Goal: Information Seeking & Learning: Learn about a topic

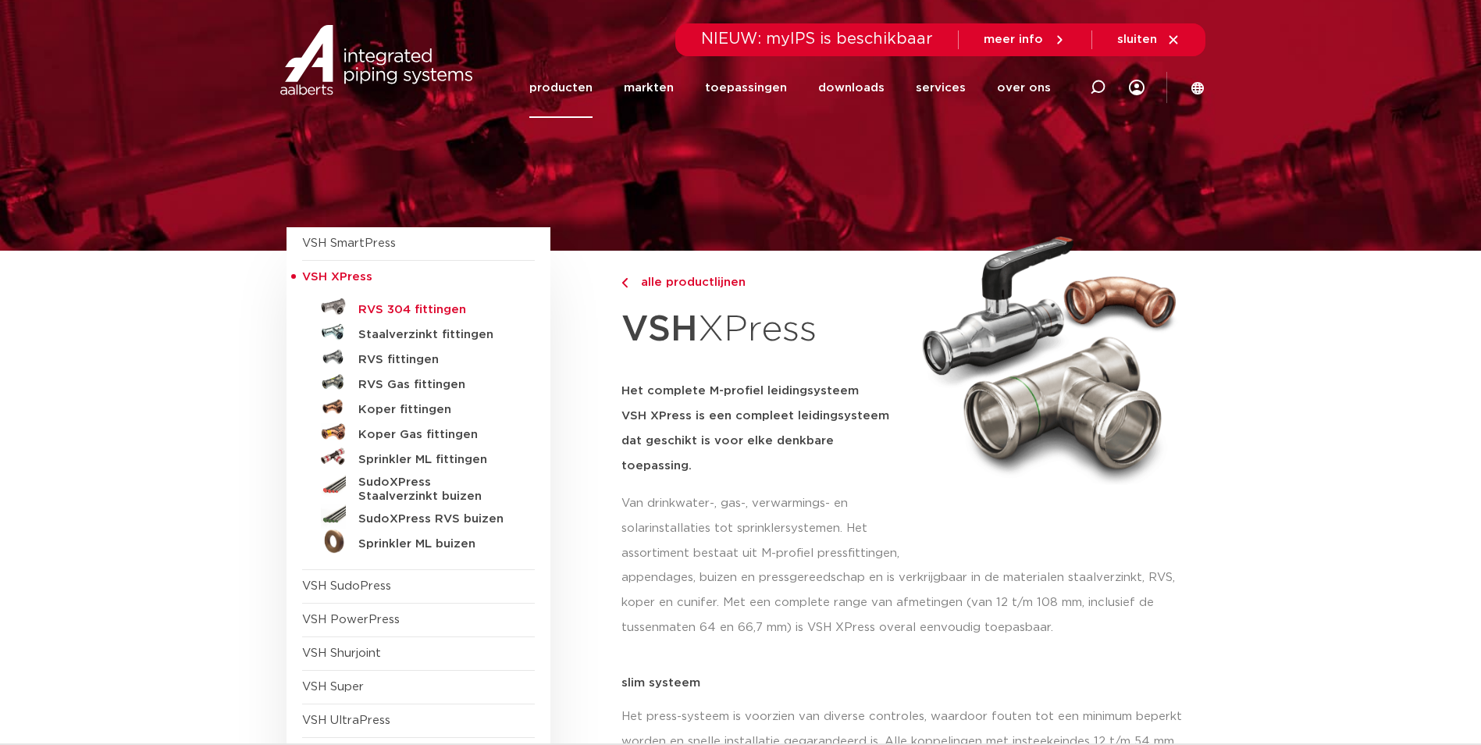
click at [433, 309] on h5 "RVS 304 fittingen" at bounding box center [435, 310] width 155 height 14
click at [414, 308] on h5 "RVS 304 fittingen" at bounding box center [435, 310] width 155 height 14
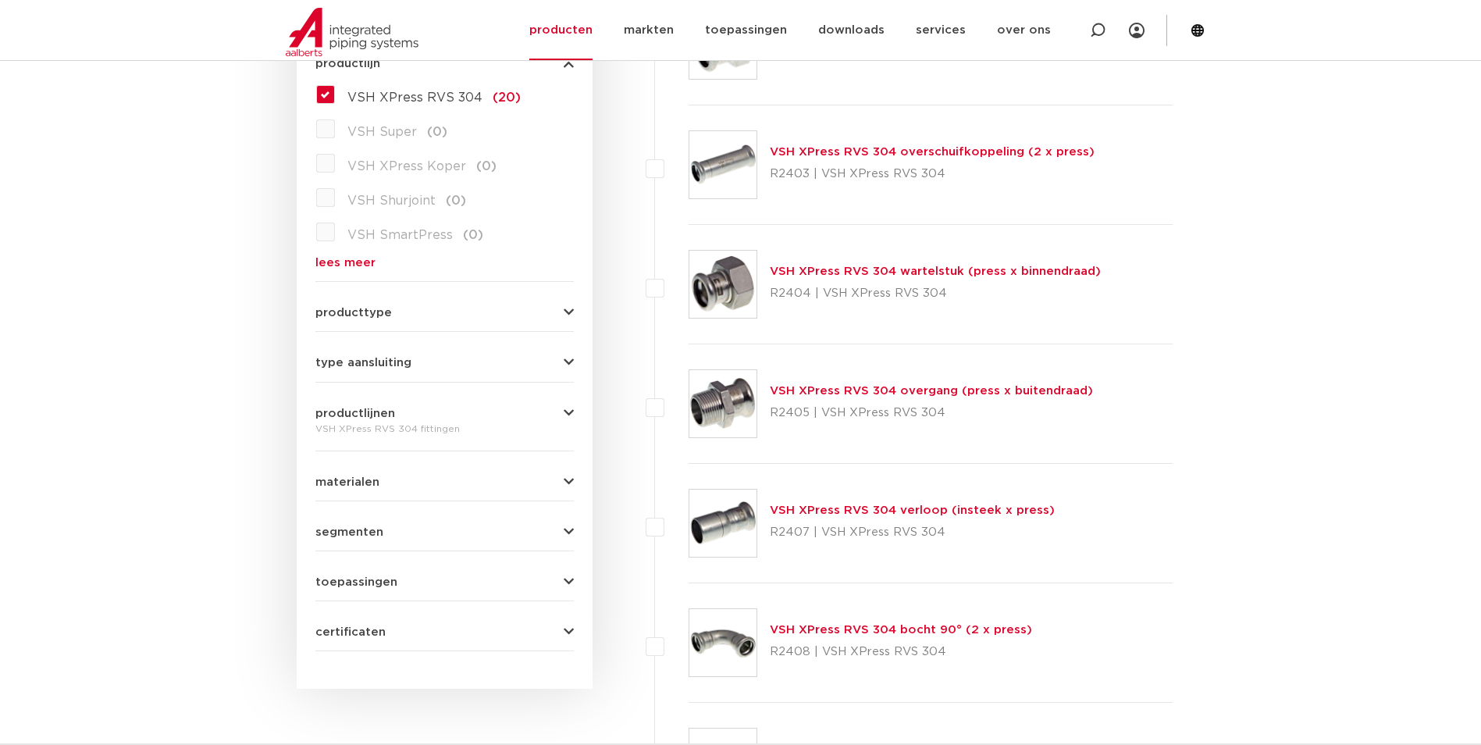
scroll to position [468, 0]
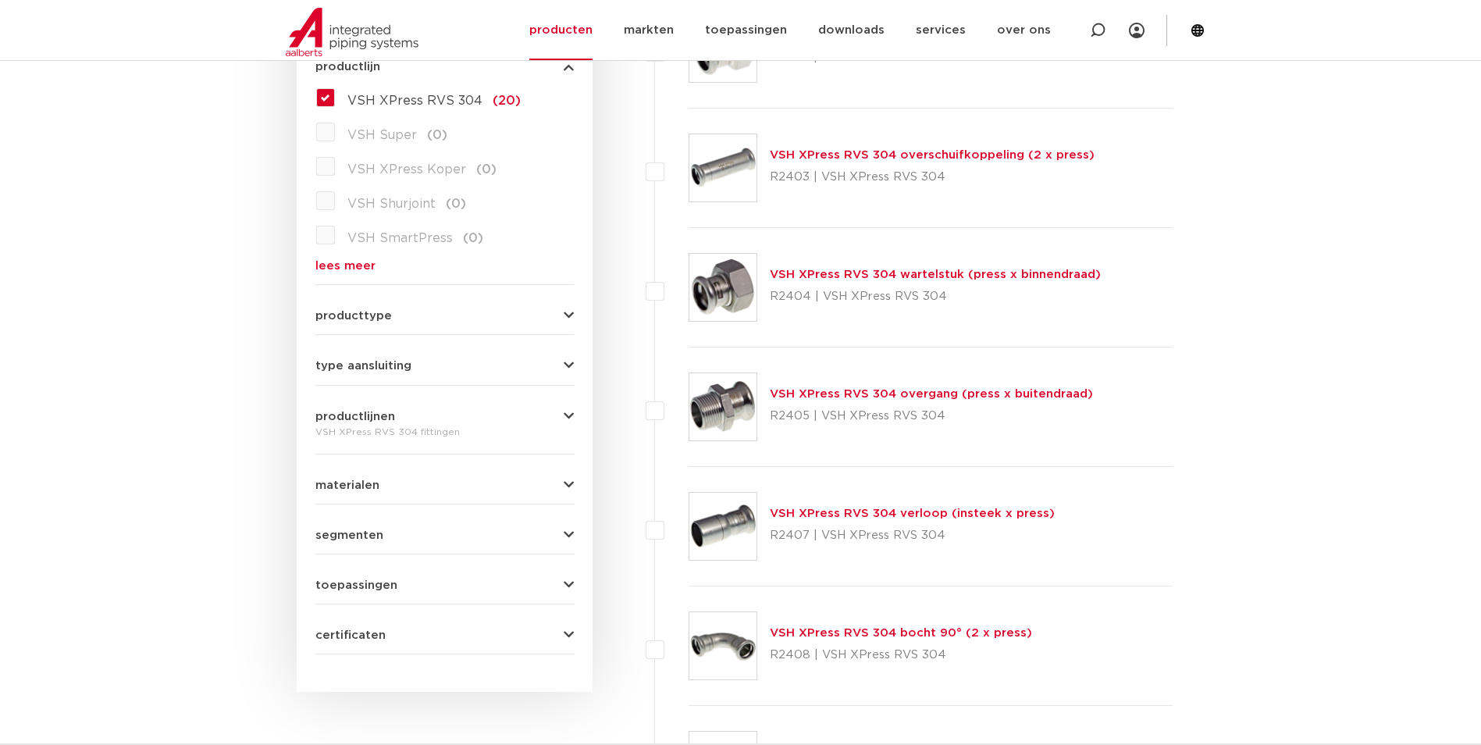
click at [949, 393] on link "VSH XPress RVS 304 overgang (press x buitendraad)" at bounding box center [931, 394] width 323 height 12
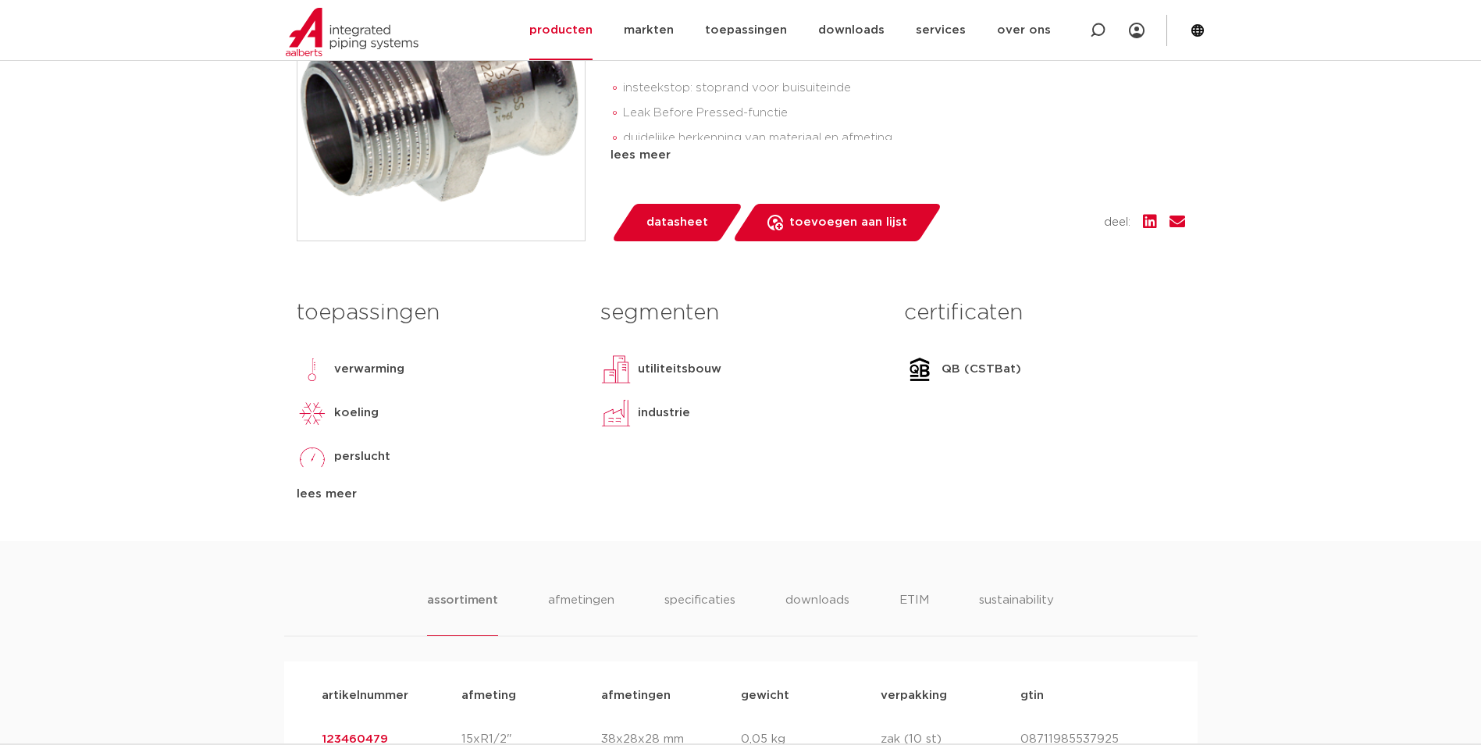
scroll to position [390, 0]
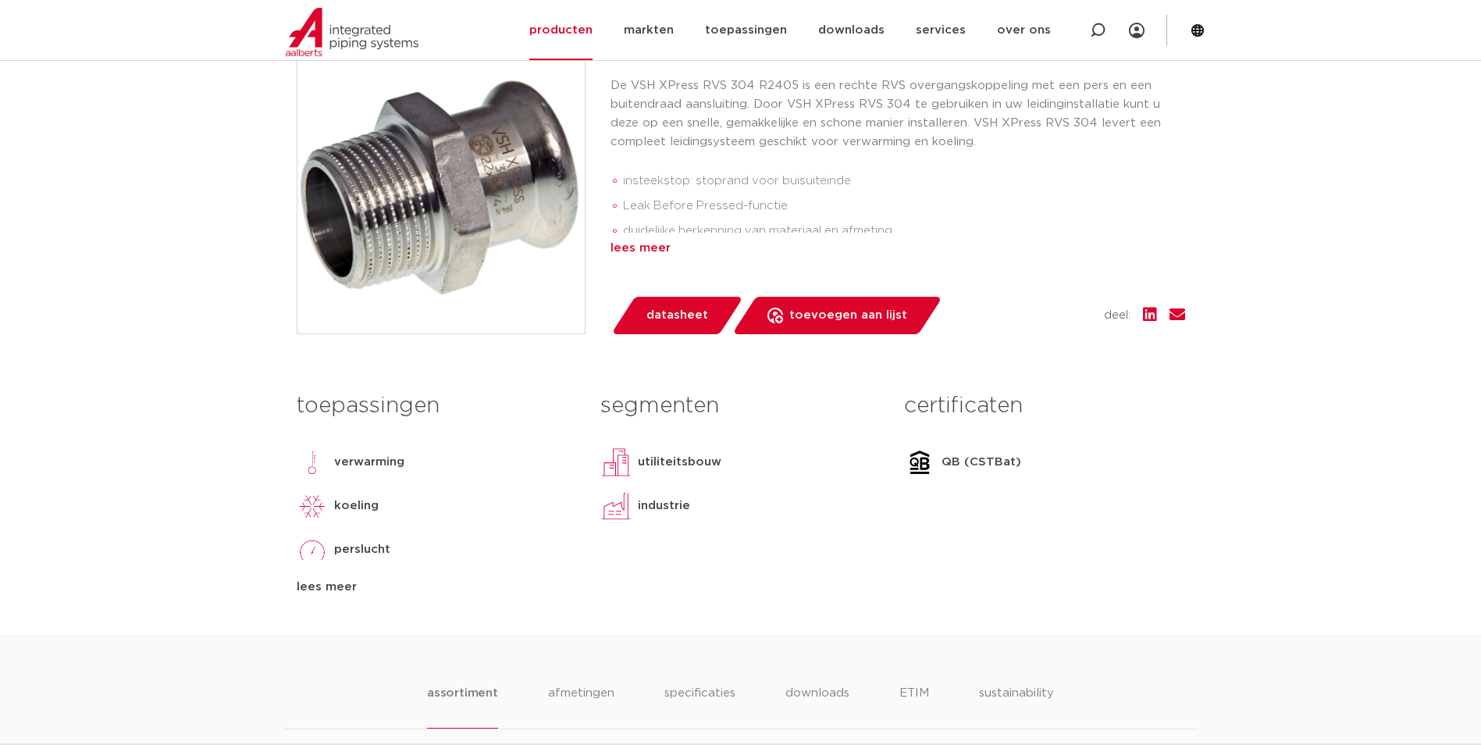
click at [635, 248] on div "lees meer" at bounding box center [898, 248] width 575 height 19
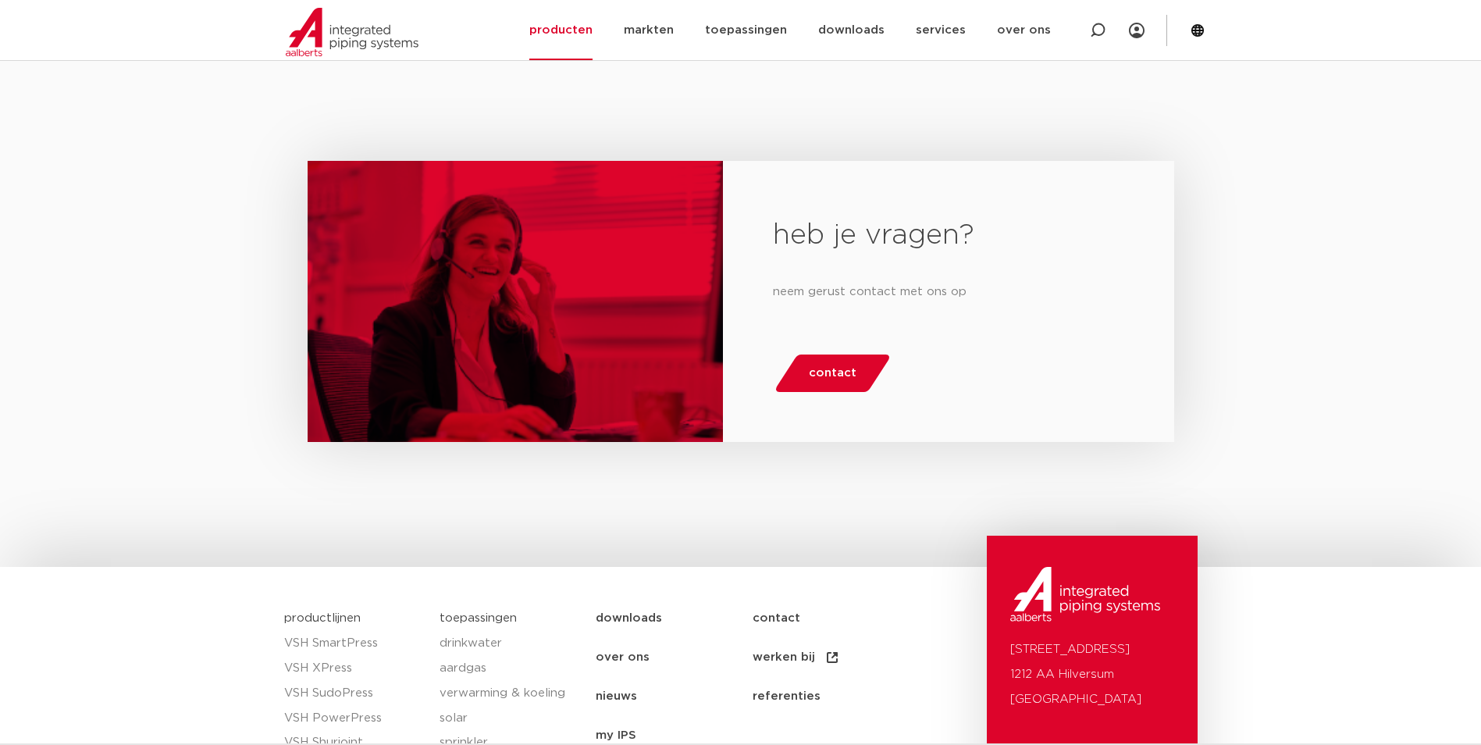
scroll to position [2006, 0]
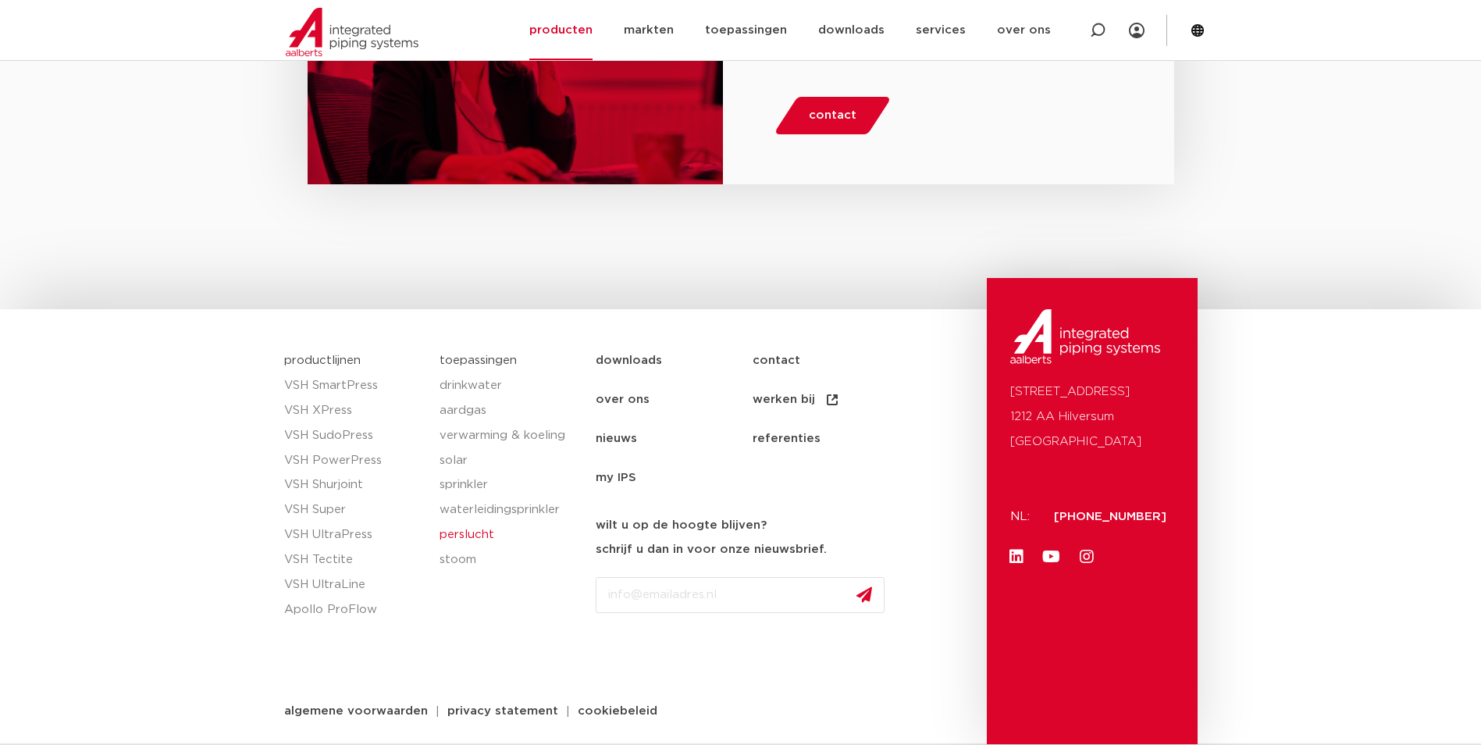
click at [465, 531] on link "perslucht" at bounding box center [510, 534] width 141 height 25
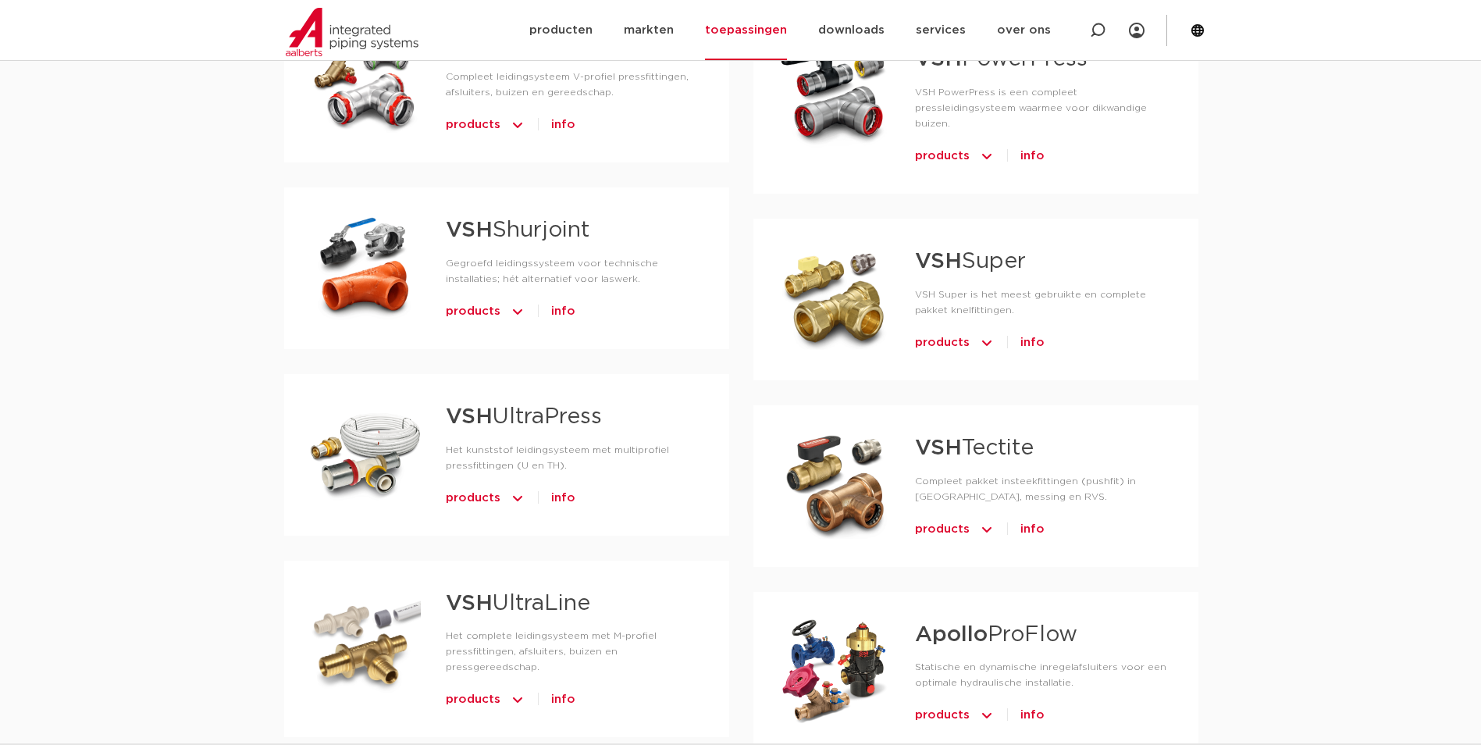
scroll to position [1171, 0]
